Goal: Task Accomplishment & Management: Manage account settings

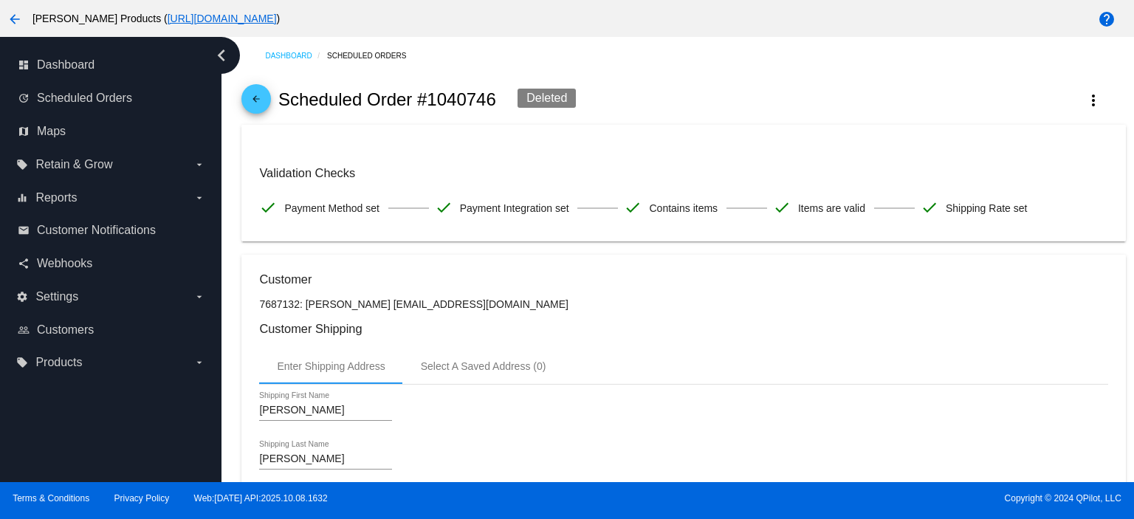
click at [263, 99] on mat-icon "arrow_back" at bounding box center [256, 103] width 18 height 18
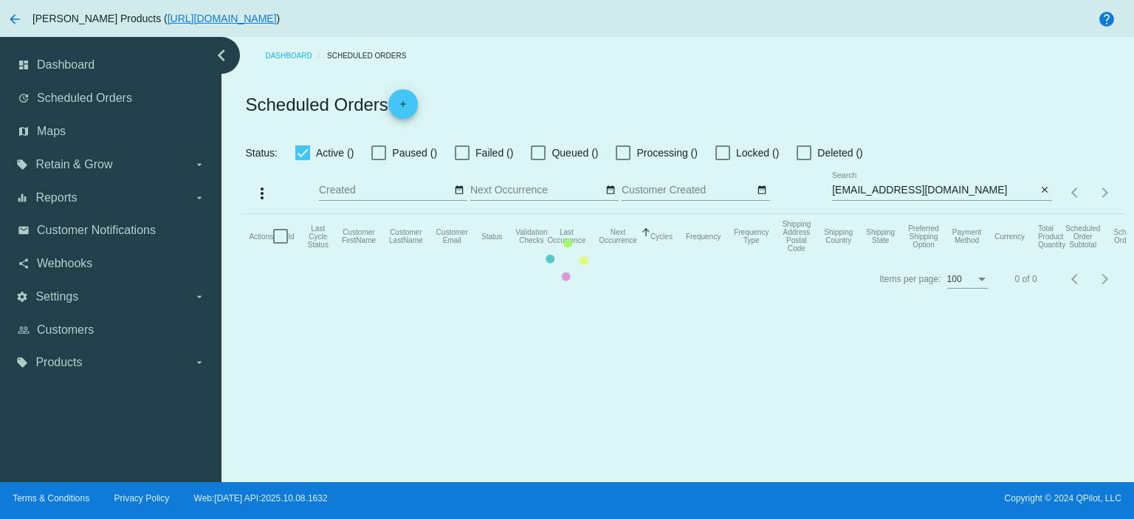
drag, startPoint x: 977, startPoint y: 188, endPoint x: 969, endPoint y: 191, distance: 8.6
click at [972, 214] on mat-table "Actions Id Last Cycle Status Customer FirstName Customer LastName Customer Emai…" at bounding box center [683, 236] width 884 height 44
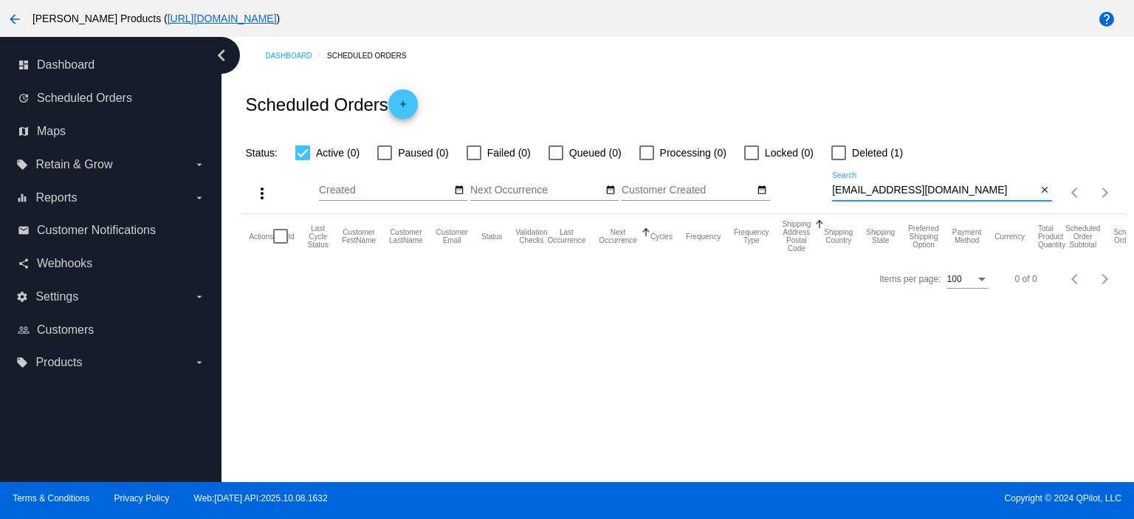
drag, startPoint x: 980, startPoint y: 190, endPoint x: 793, endPoint y: 215, distance: 189.1
click at [793, 215] on app-dashboard-scheduled-orders "Scheduled Orders add Status: Active (0) Paused (0) Failed (0) Queued (0) Proces…" at bounding box center [683, 187] width 884 height 225
paste input "[EMAIL_ADDRESS][DOMAIN_NAME]"
type input "[EMAIL_ADDRESS][DOMAIN_NAME]"
click at [467, 154] on div at bounding box center [474, 152] width 15 height 15
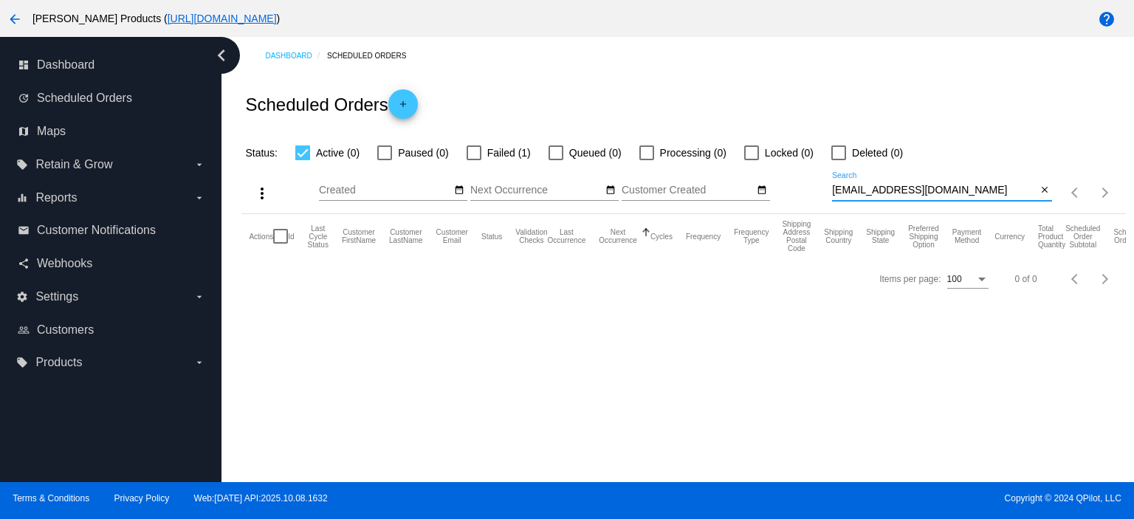
click at [473, 160] on input "Failed (1)" at bounding box center [473, 160] width 1 height 1
checkbox input "true"
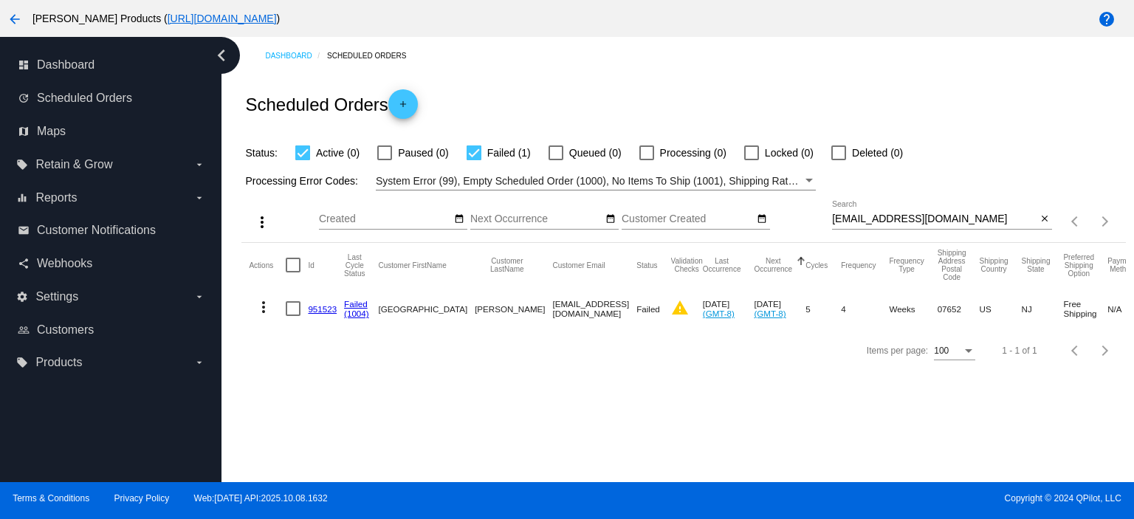
click at [320, 307] on link "951523" at bounding box center [322, 309] width 29 height 10
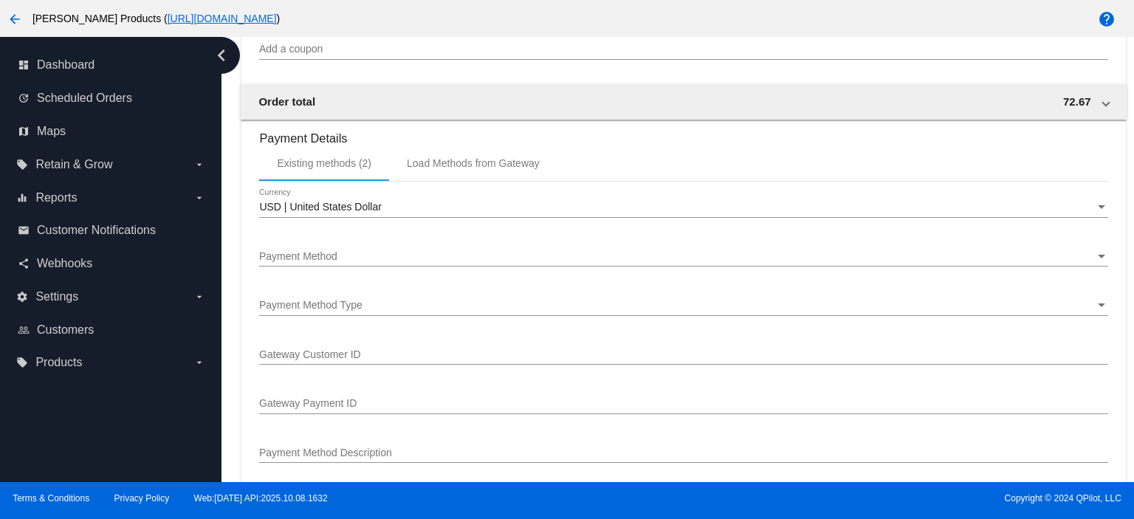
scroll to position [1575, 0]
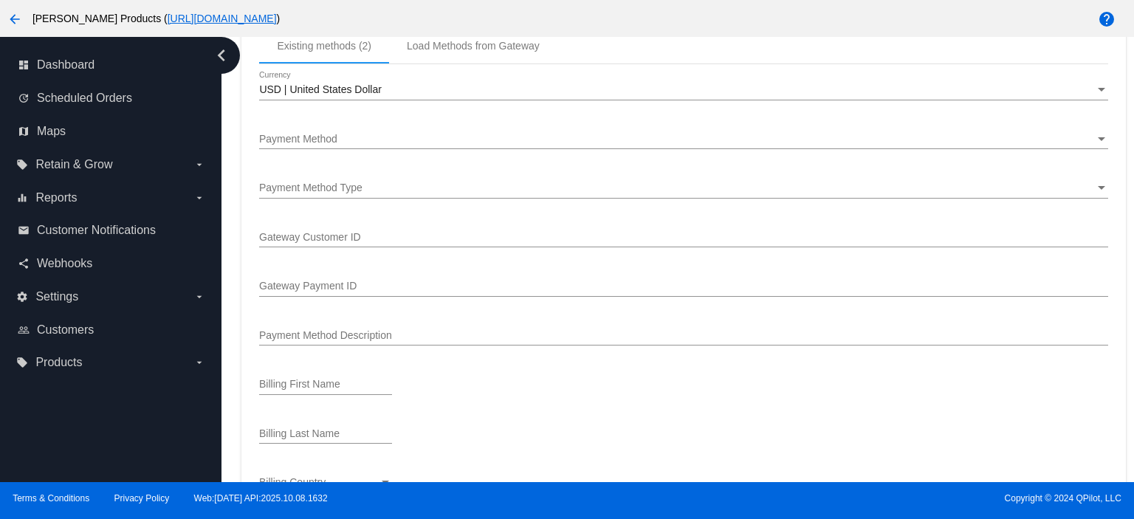
click at [348, 145] on div "Payment Method" at bounding box center [676, 140] width 835 height 12
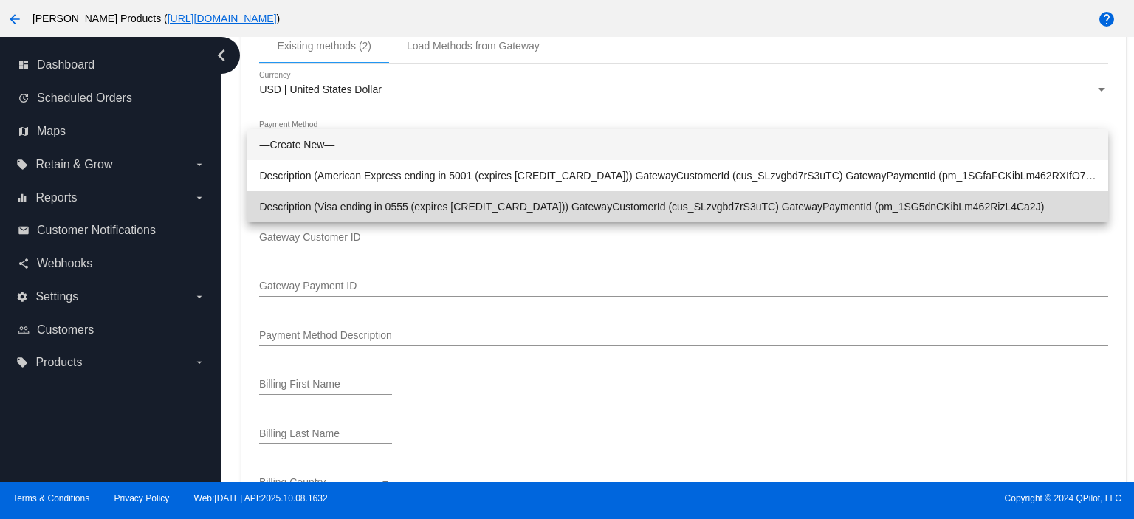
click at [329, 200] on span "Description (Visa ending in 0555 (expires [CREDIT_CARD_DATA])) GatewayCustomerI…" at bounding box center [677, 206] width 837 height 31
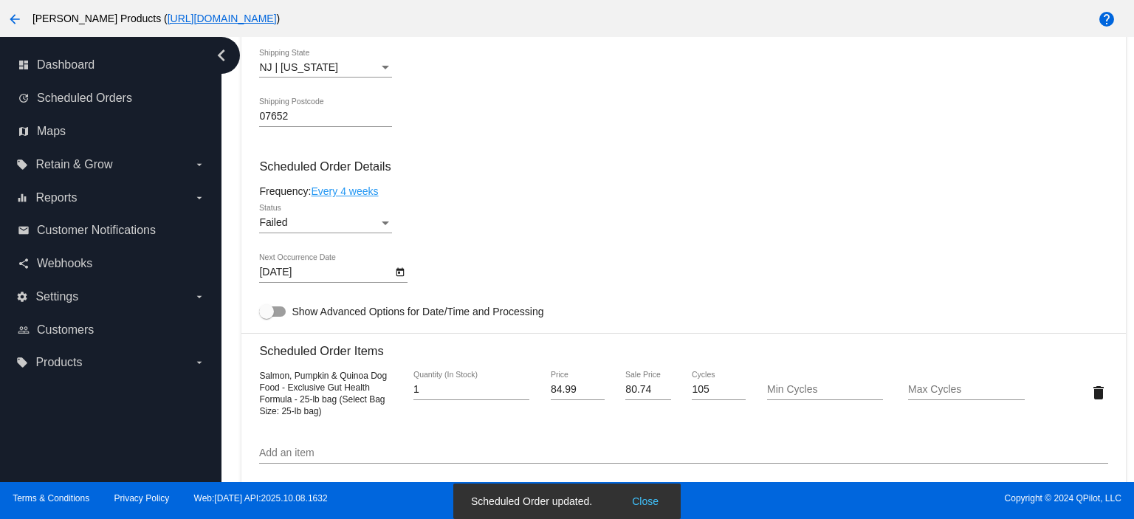
scroll to position [886, 0]
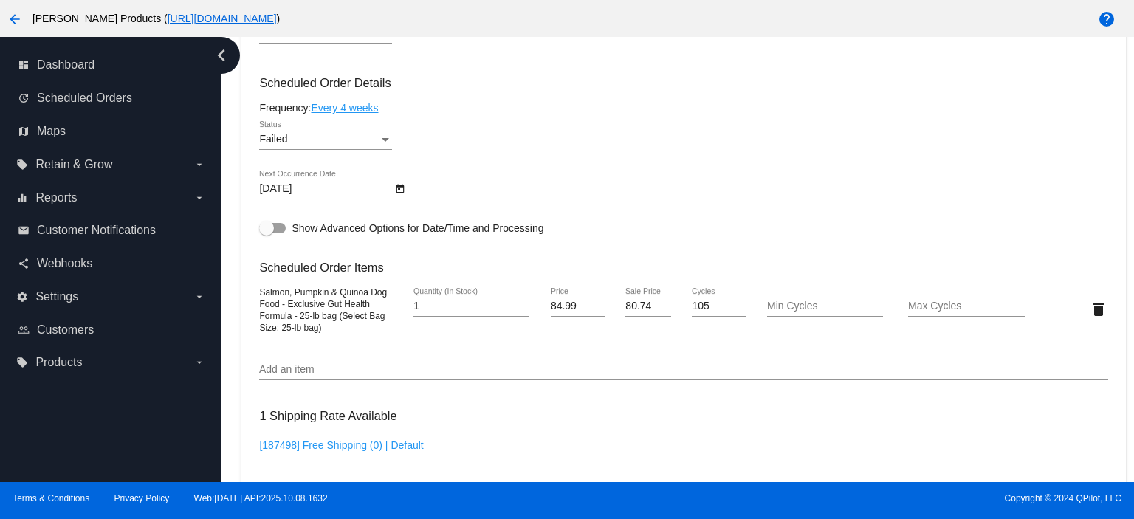
click at [267, 142] on span "Failed" at bounding box center [273, 139] width 28 height 12
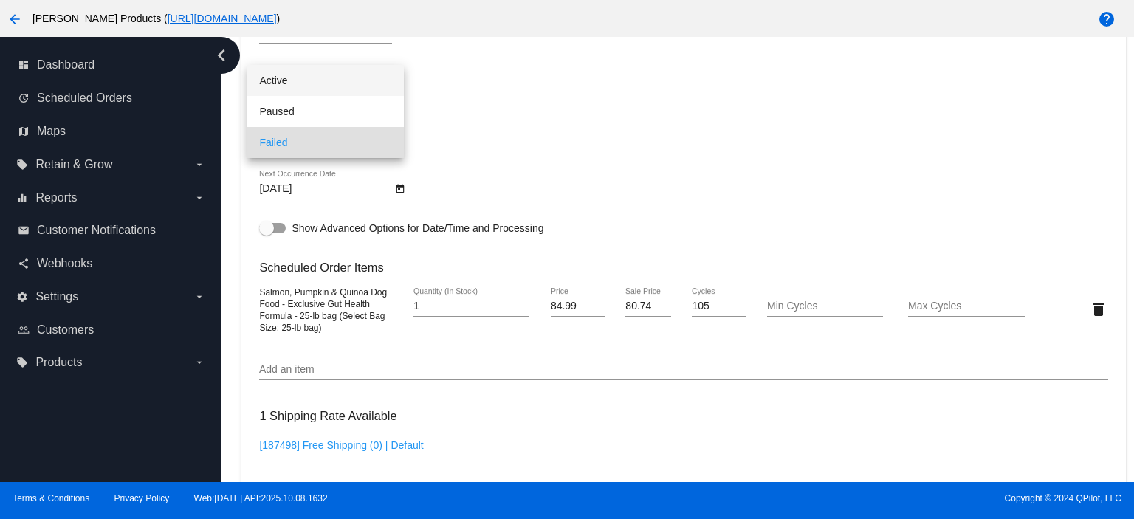
click at [281, 86] on span "Active" at bounding box center [325, 80] width 133 height 31
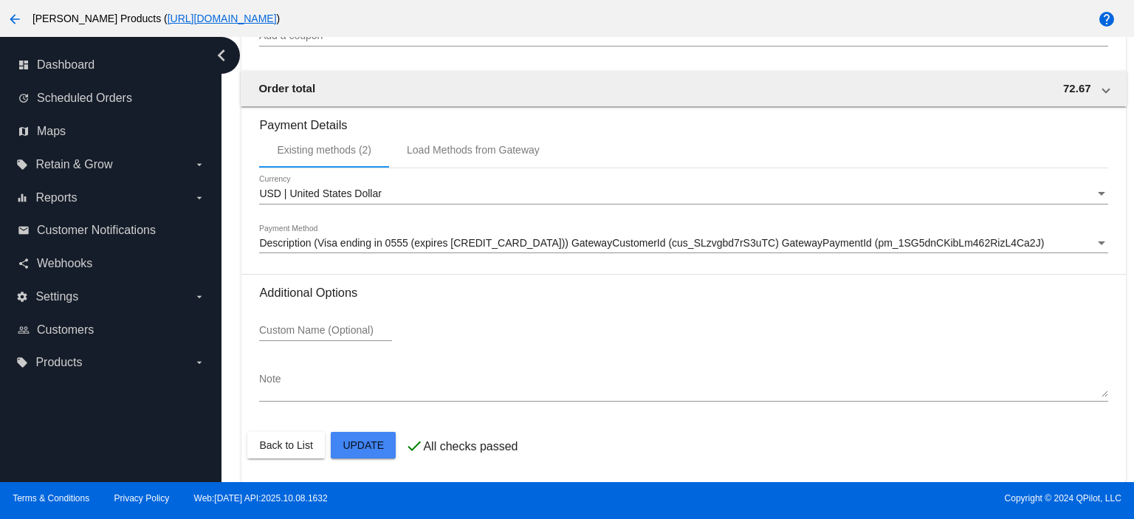
scroll to position [1477, 0]
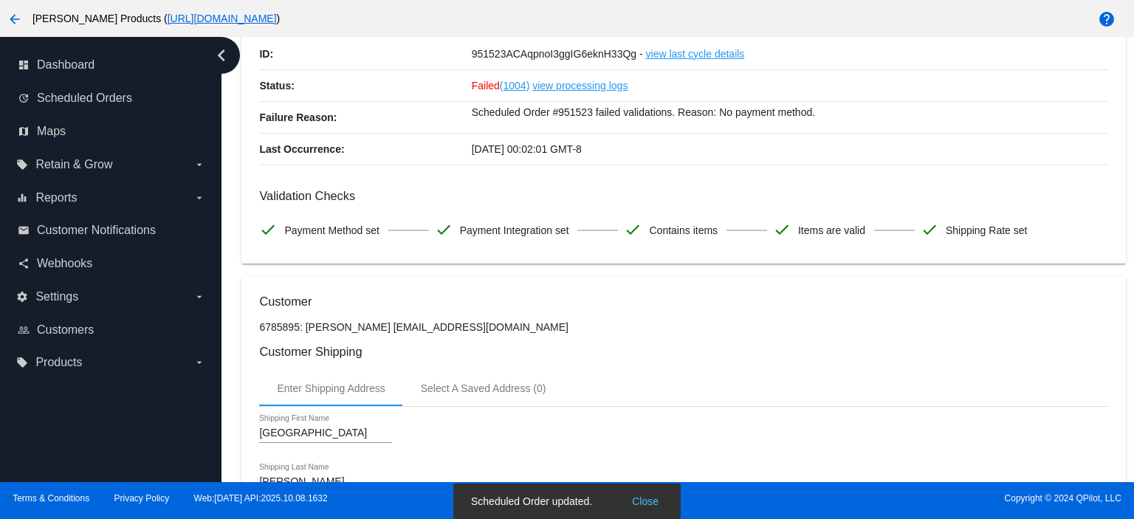
scroll to position [0, 0]
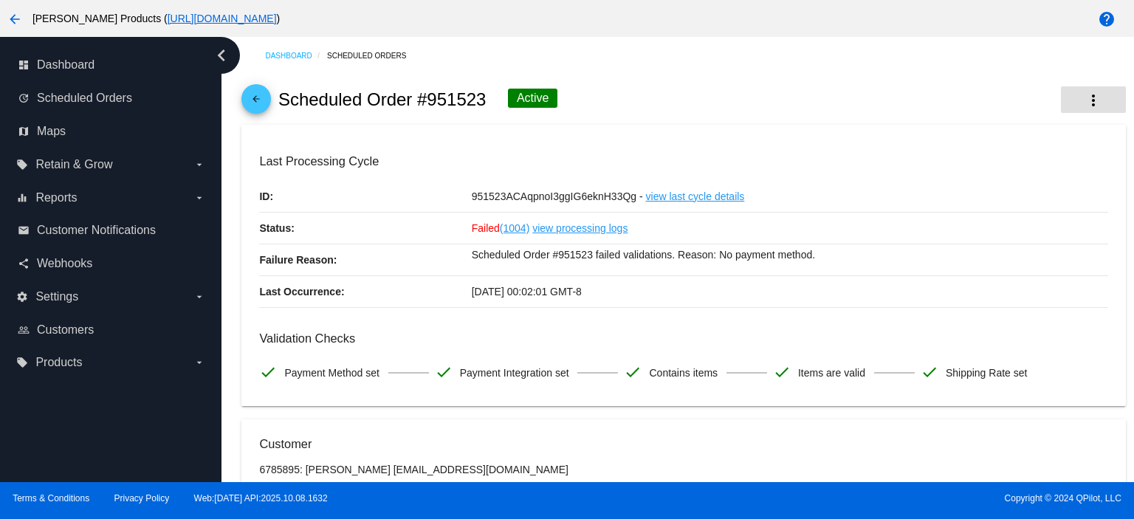
click at [1085, 106] on mat-icon "more_vert" at bounding box center [1094, 101] width 18 height 18
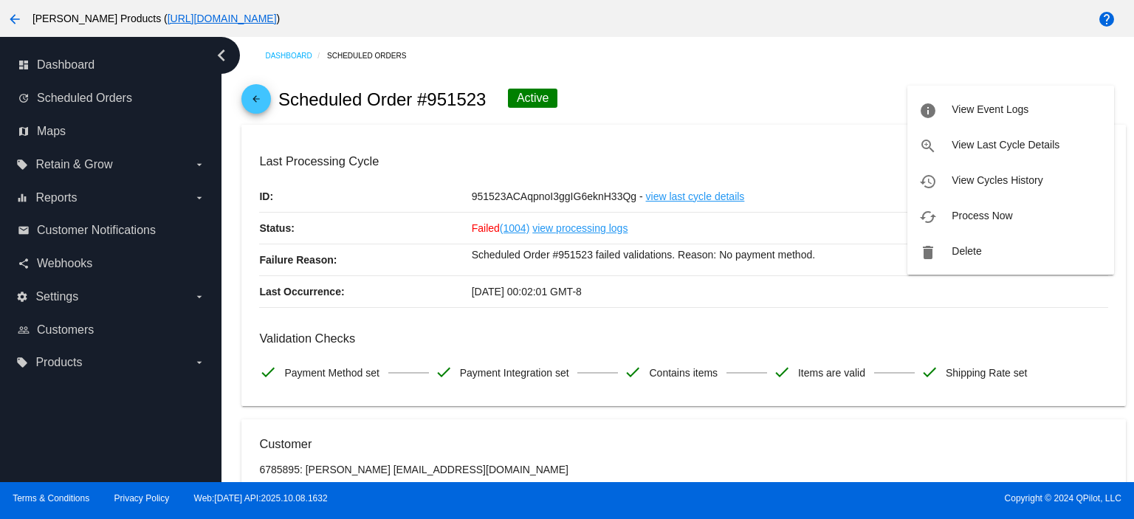
click at [256, 98] on div at bounding box center [567, 259] width 1134 height 519
click at [1085, 97] on mat-icon "more_vert" at bounding box center [1094, 101] width 18 height 18
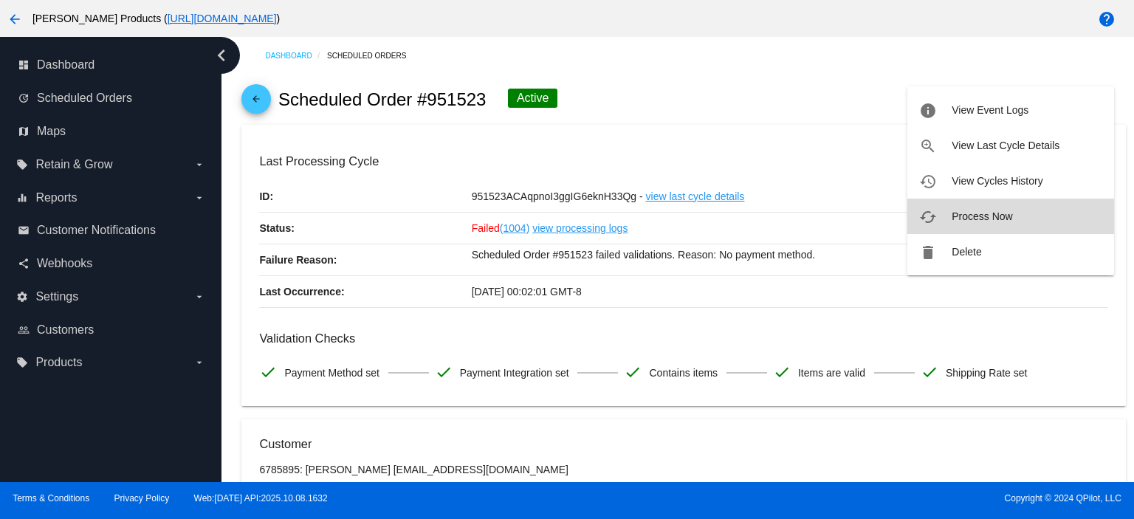
click at [998, 213] on span "Process Now" at bounding box center [982, 216] width 61 height 12
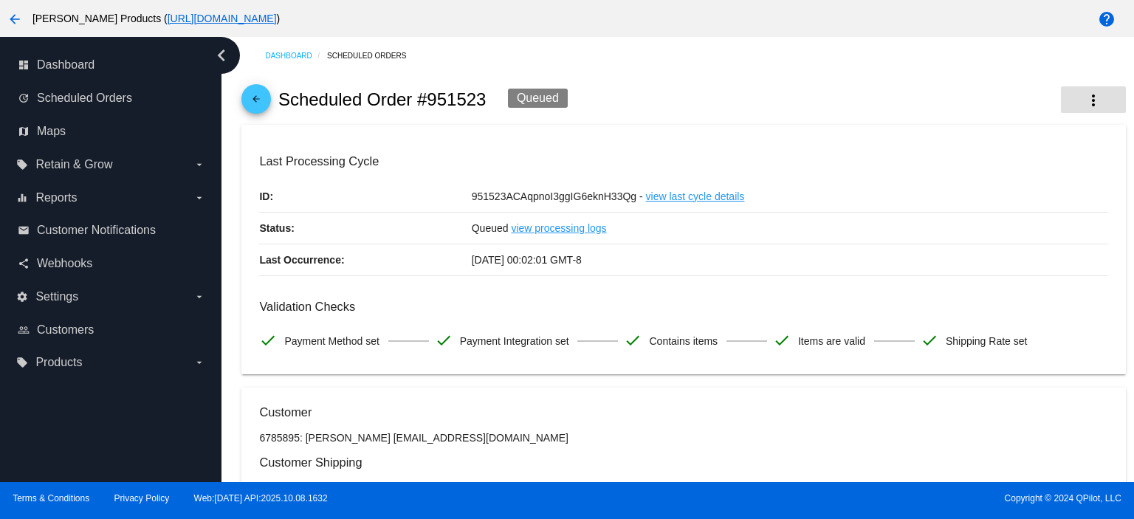
click at [1085, 104] on mat-icon "more_vert" at bounding box center [1094, 101] width 18 height 18
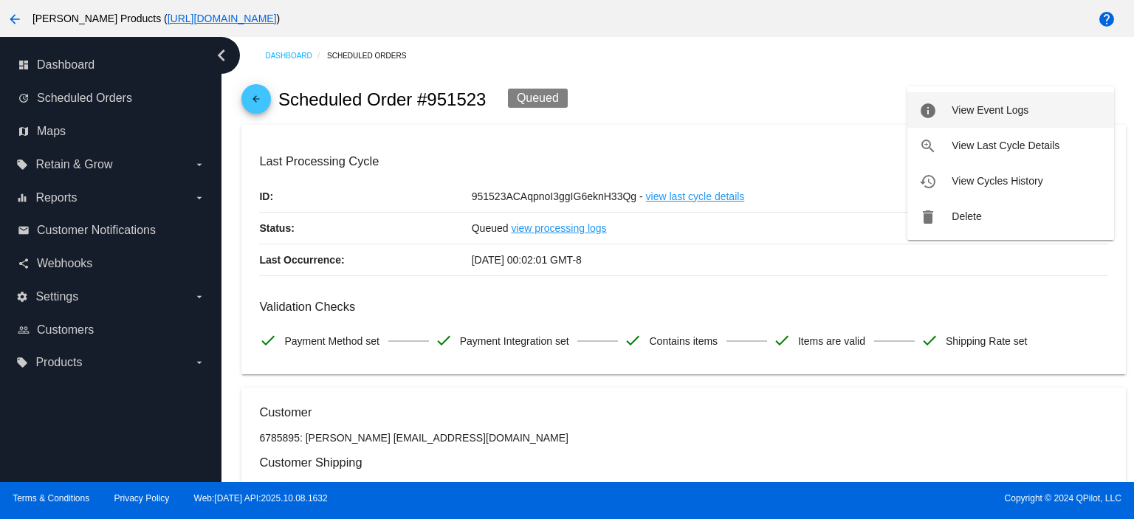
click at [1007, 116] on button "info View Event Logs" at bounding box center [1010, 109] width 207 height 35
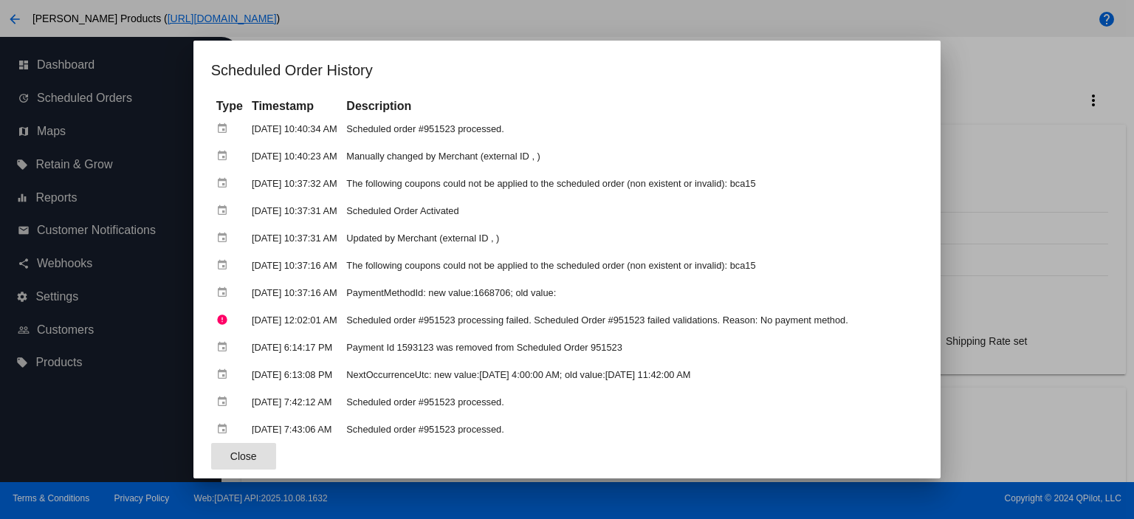
click at [1010, 157] on div at bounding box center [567, 259] width 1134 height 519
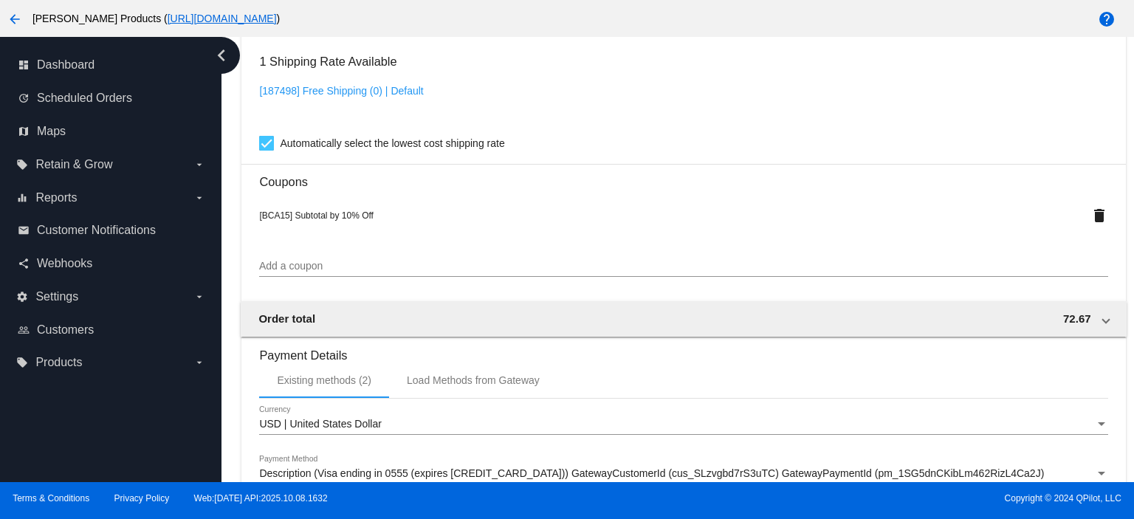
scroll to position [1378, 0]
